Goal: Obtain resource: Download file/media

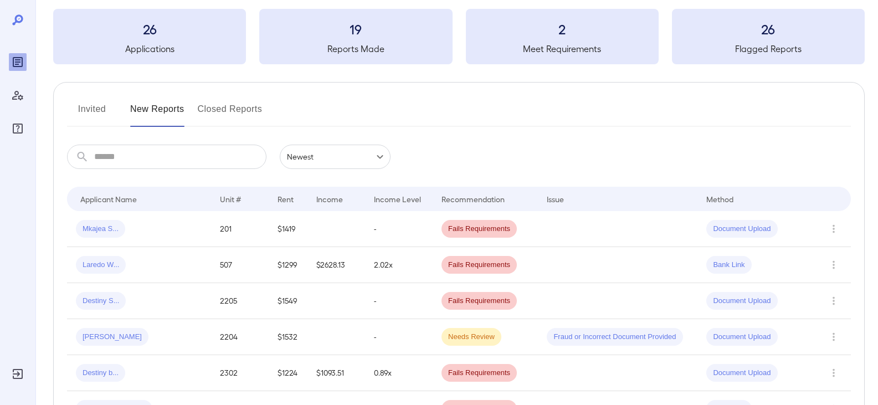
scroll to position [111, 0]
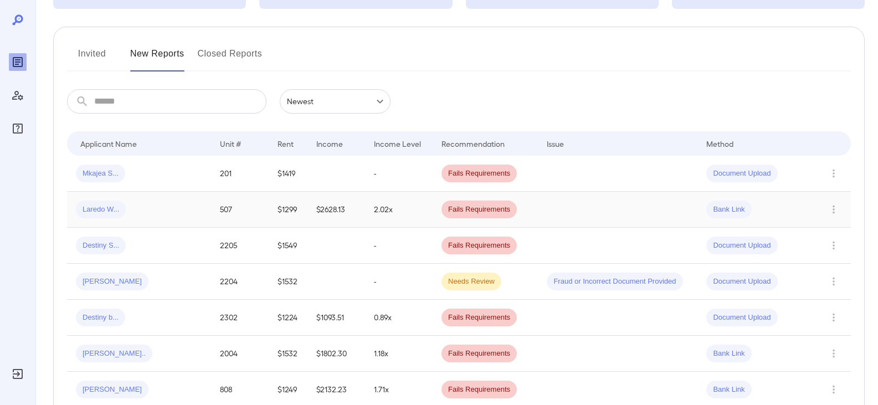
click at [93, 208] on span "Laredo W..." at bounding box center [101, 209] width 50 height 11
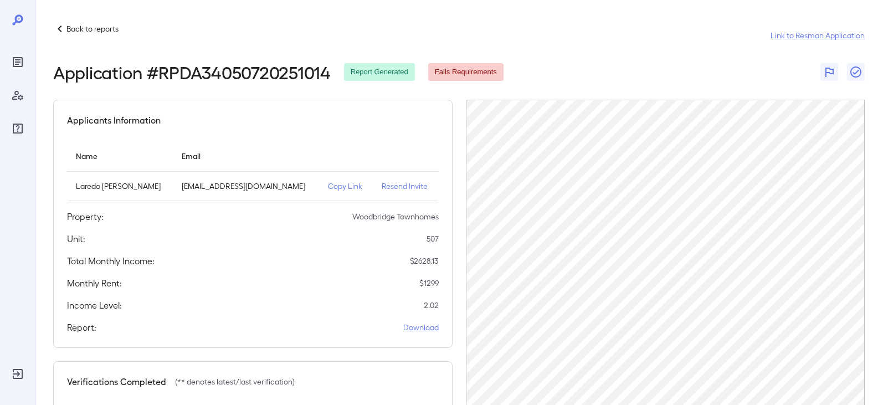
click at [63, 28] on icon at bounding box center [59, 28] width 13 height 13
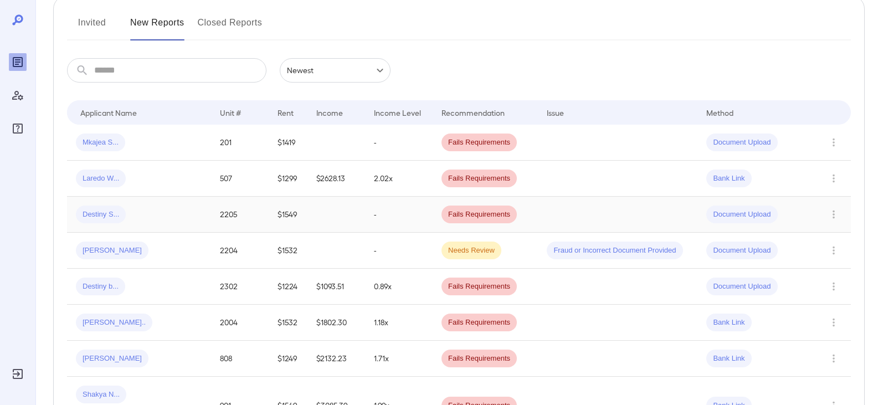
scroll to position [166, 0]
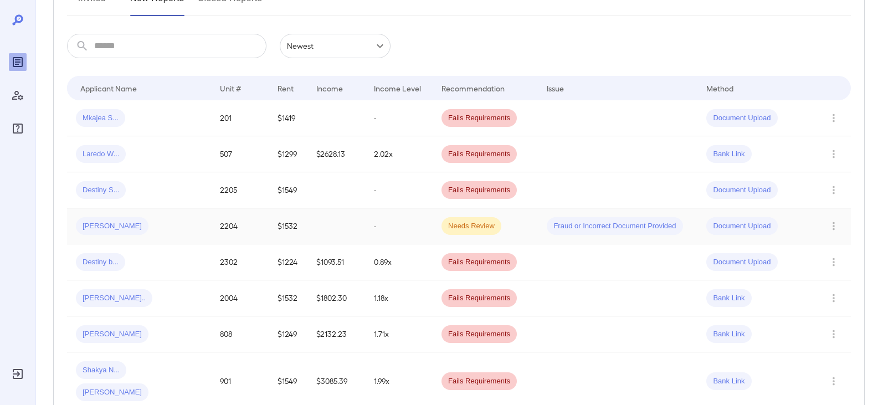
click at [115, 224] on span "[PERSON_NAME]" at bounding box center [112, 226] width 73 height 11
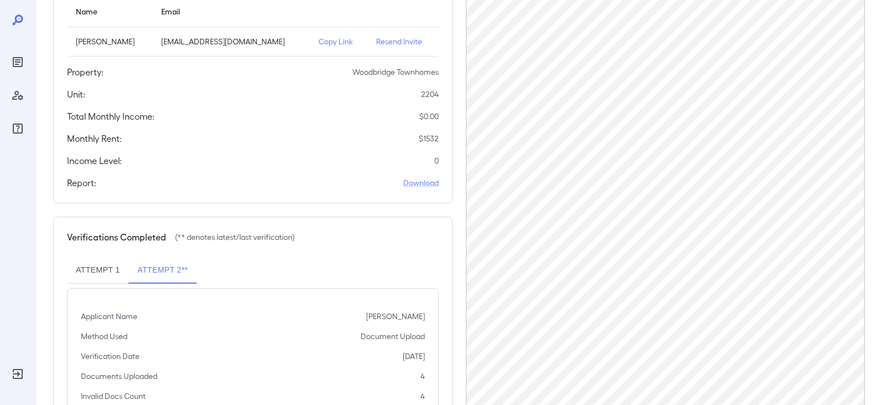
scroll to position [45, 0]
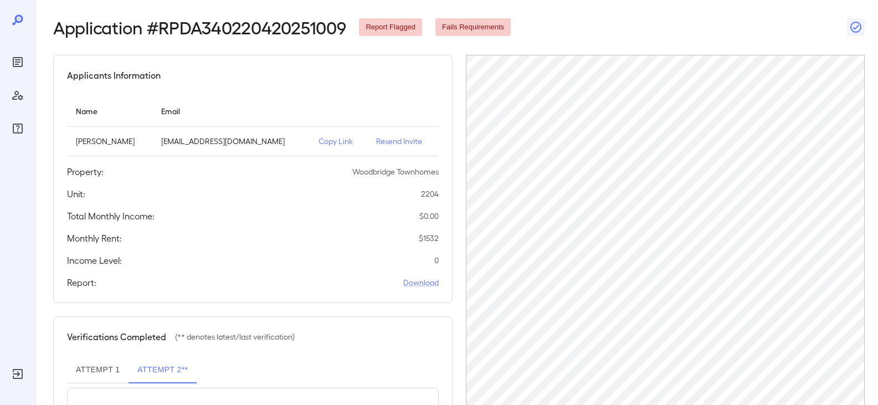
scroll to position [124, 0]
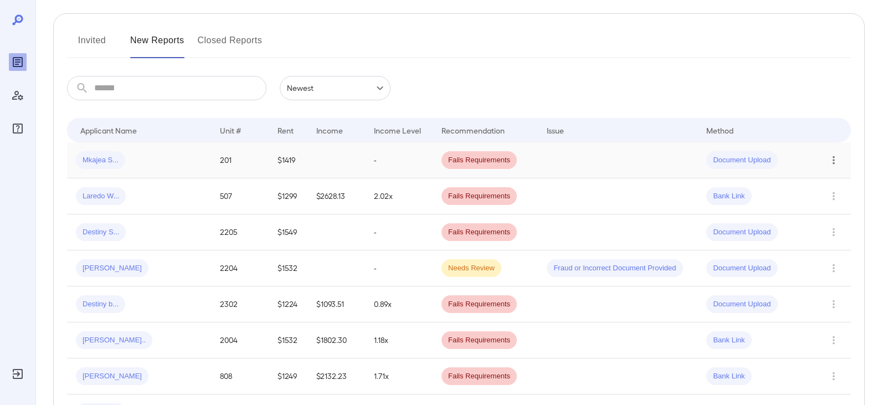
click at [832, 157] on icon "Row Actions" at bounding box center [834, 159] width 12 height 13
click at [811, 194] on li "View Report" at bounding box center [834, 200] width 88 height 18
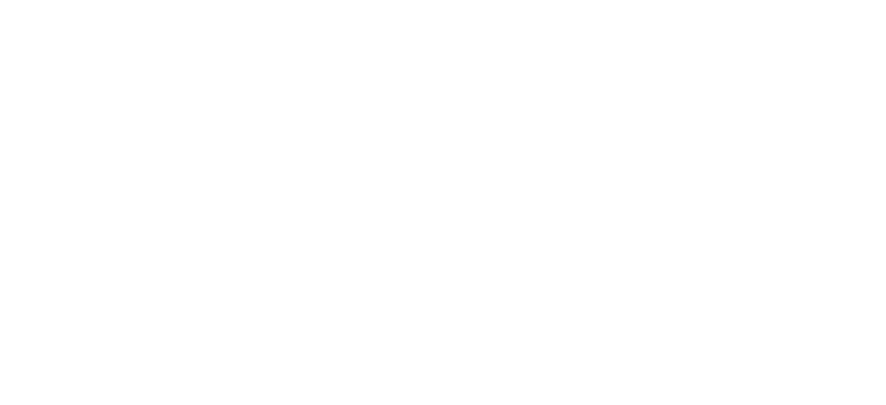
scroll to position [0, 0]
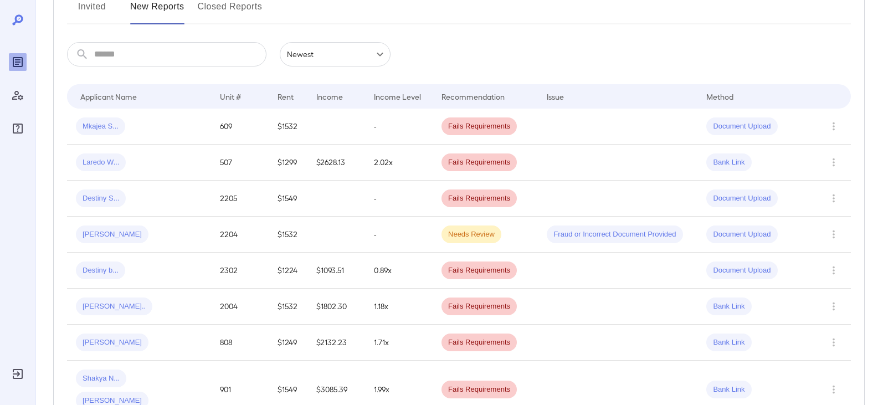
scroll to position [166, 0]
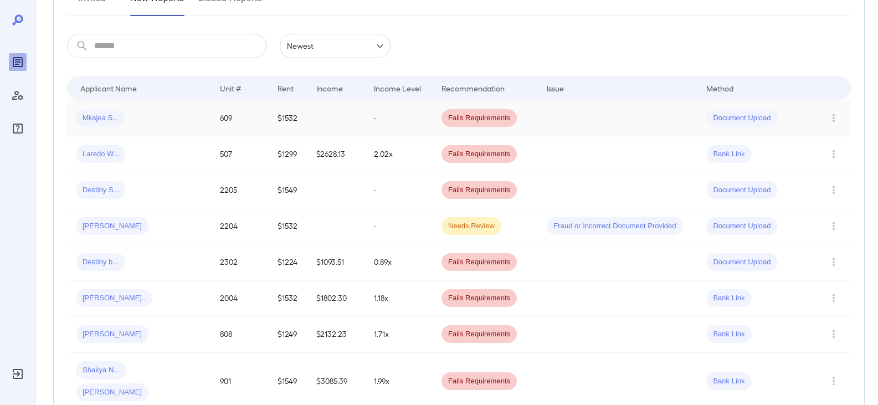
click at [116, 118] on span "Mkajea S..." at bounding box center [100, 118] width 49 height 11
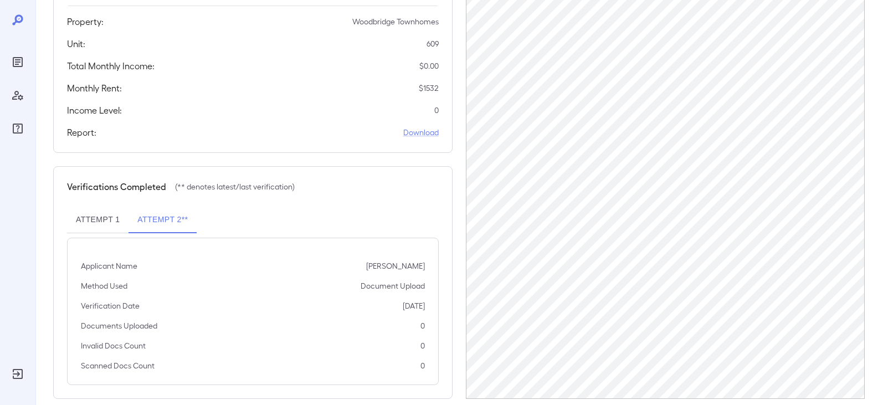
scroll to position [211, 0]
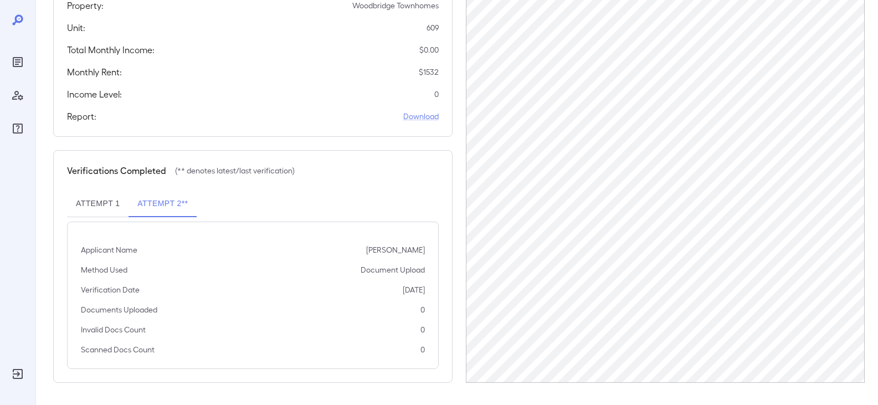
click at [168, 202] on button "Attempt 2**" at bounding box center [163, 204] width 68 height 27
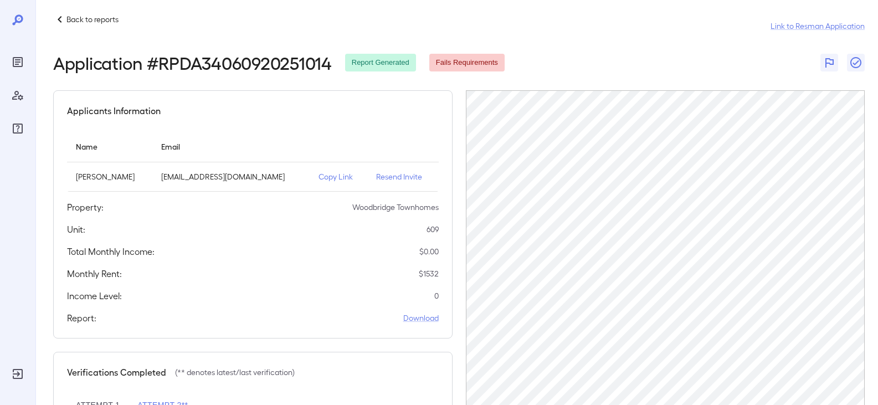
scroll to position [0, 0]
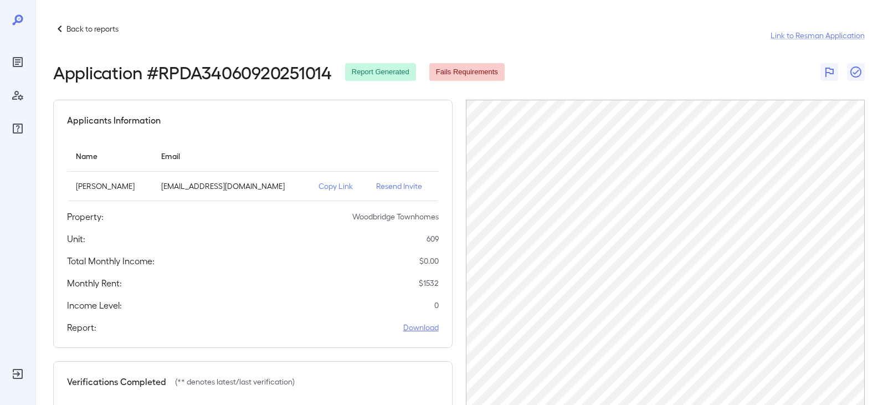
click at [420, 331] on link "Download" at bounding box center [420, 327] width 35 height 11
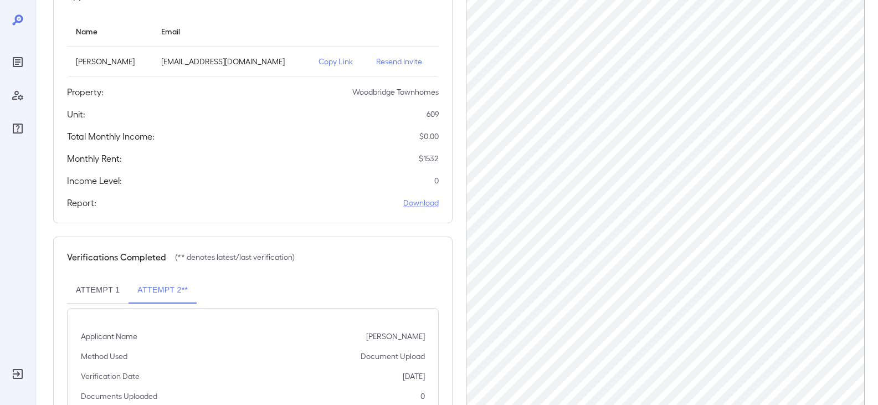
scroll to position [211, 0]
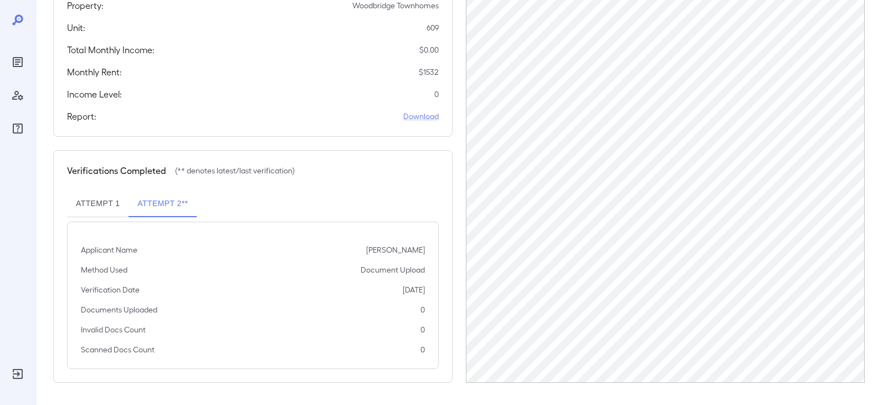
click at [91, 203] on button "Attempt 1" at bounding box center [97, 204] width 61 height 27
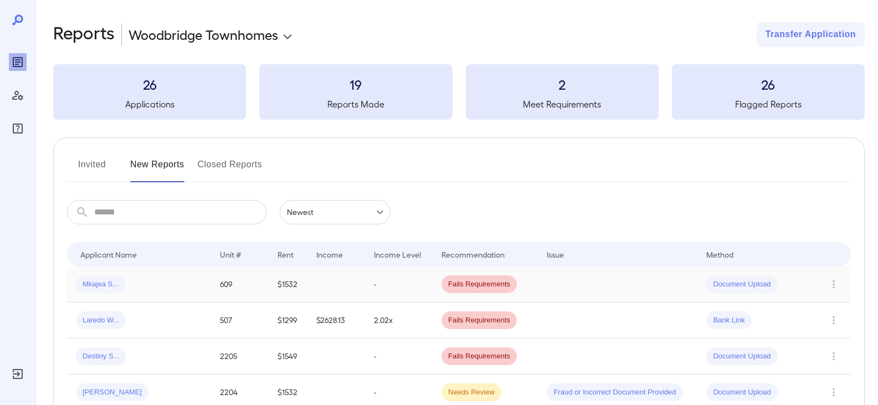
click at [658, 288] on td at bounding box center [618, 284] width 160 height 36
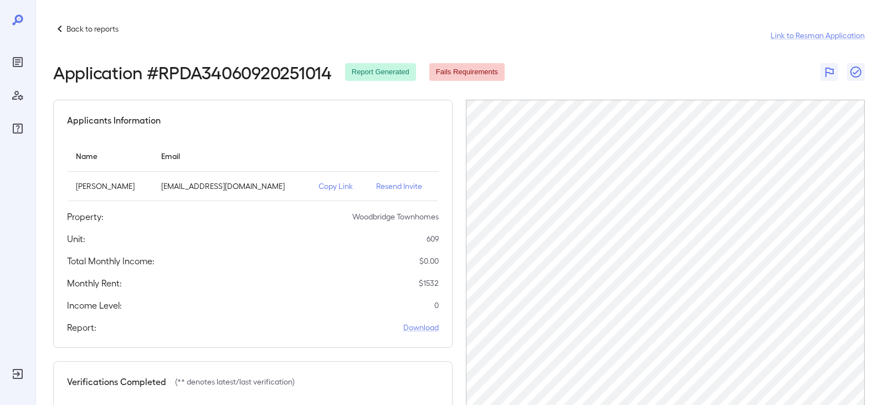
click at [320, 188] on p "Copy Link" at bounding box center [339, 186] width 40 height 11
